Goal: Task Accomplishment & Management: Use online tool/utility

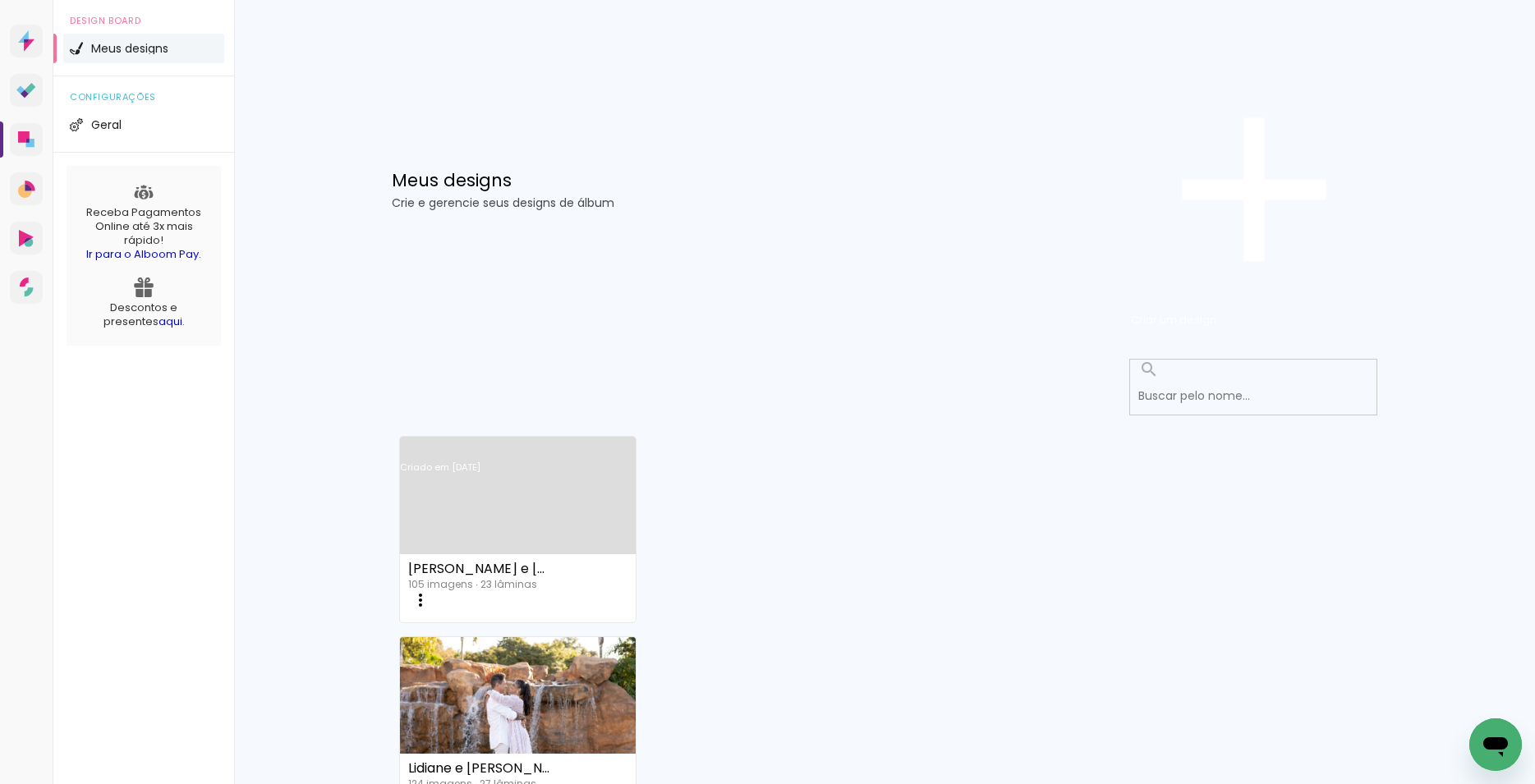
click at [485, 442] on link "Criado em [DATE]" at bounding box center [517, 488] width 236 height 93
